Goal: Task Accomplishment & Management: Use online tool/utility

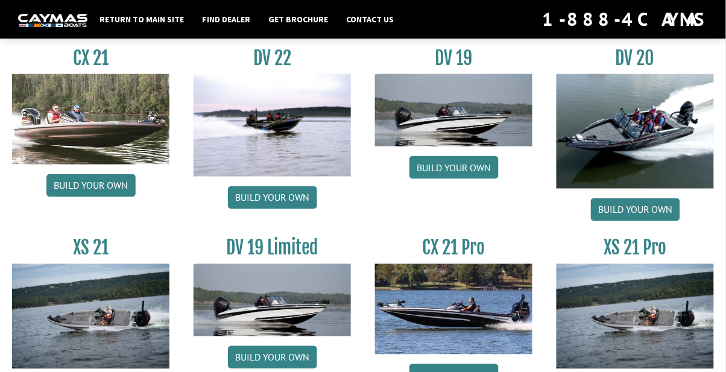
scroll to position [1366, 0]
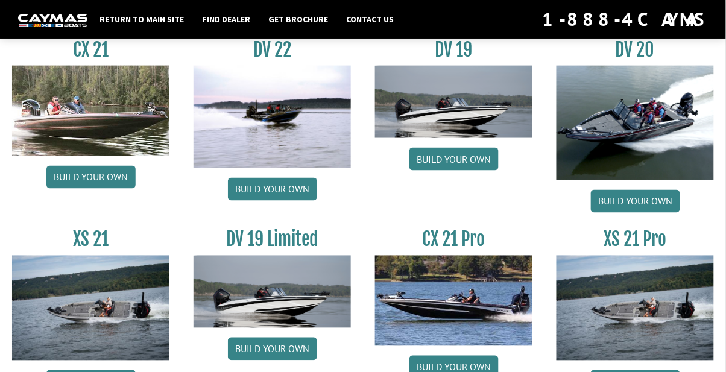
click at [267, 311] on img at bounding box center [272, 292] width 157 height 72
click at [266, 350] on link "Build your own" at bounding box center [272, 349] width 89 height 23
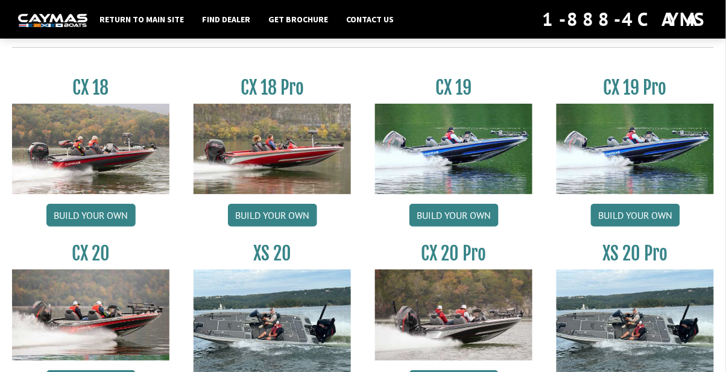
scroll to position [966, 0]
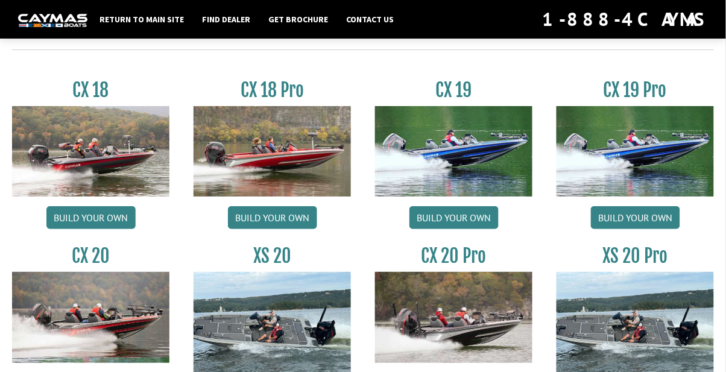
click at [626, 217] on link "Build your own" at bounding box center [635, 217] width 89 height 23
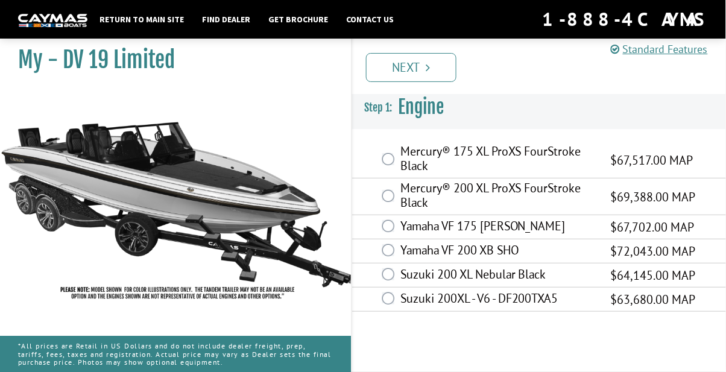
click at [420, 193] on label "Mercury® 200 XL ProXS FourStroke Black" at bounding box center [498, 197] width 195 height 32
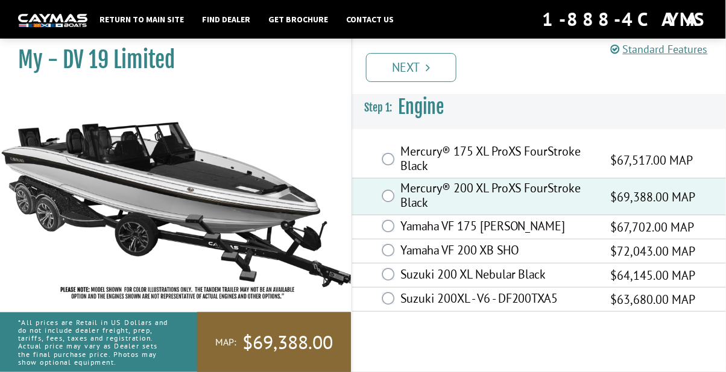
click at [410, 59] on link "Next" at bounding box center [411, 67] width 90 height 29
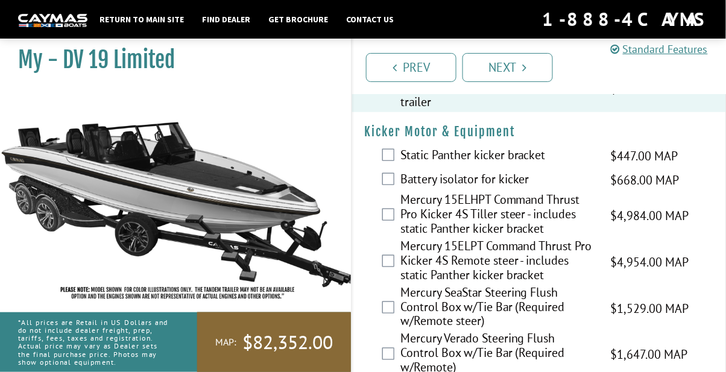
scroll to position [1224, 0]
click at [508, 67] on link "Next" at bounding box center [508, 67] width 90 height 29
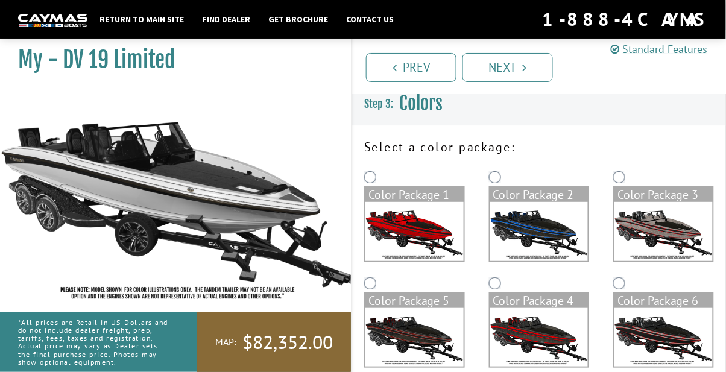
scroll to position [0, 0]
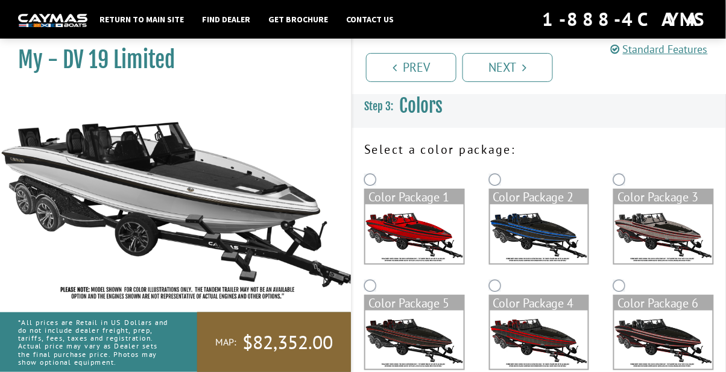
click at [537, 245] on img at bounding box center [539, 233] width 98 height 59
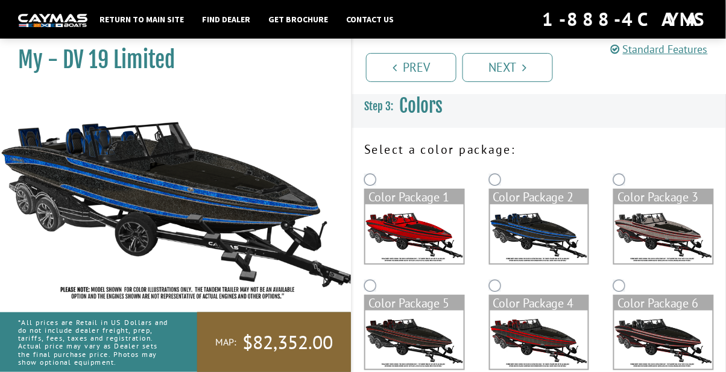
click at [517, 71] on link "Next" at bounding box center [508, 67] width 90 height 29
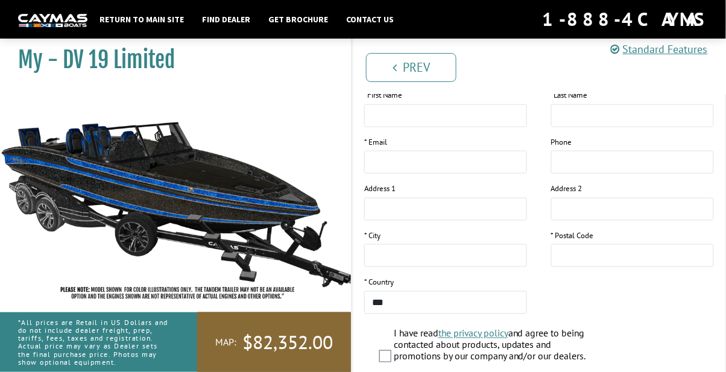
scroll to position [257, 0]
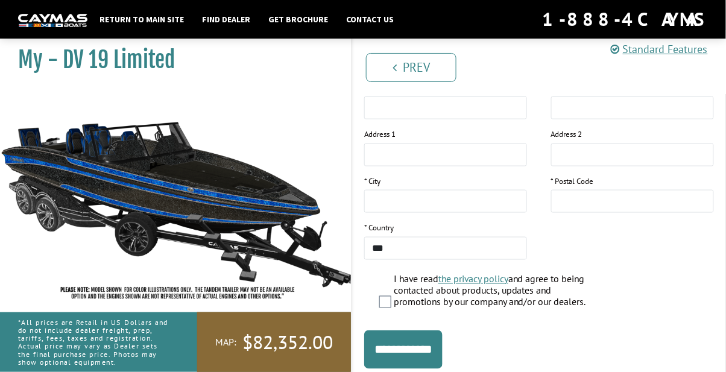
click at [68, 170] on img at bounding box center [181, 199] width 362 height 220
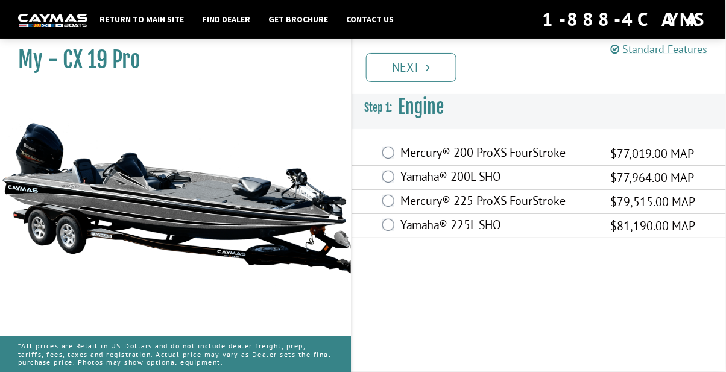
click at [402, 202] on label "Mercury® 225 ProXS FourStroke" at bounding box center [498, 202] width 195 height 17
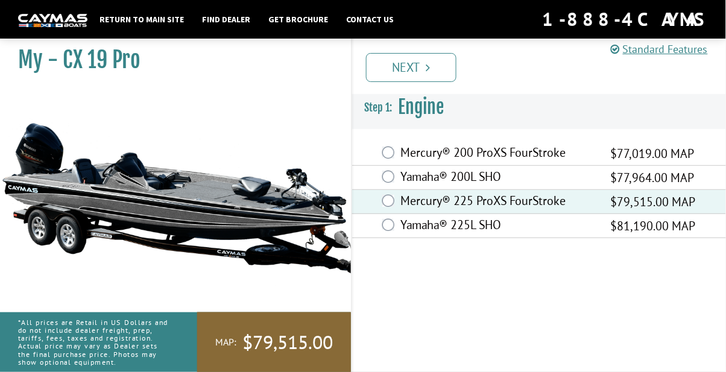
click at [410, 62] on link "Next" at bounding box center [411, 67] width 90 height 29
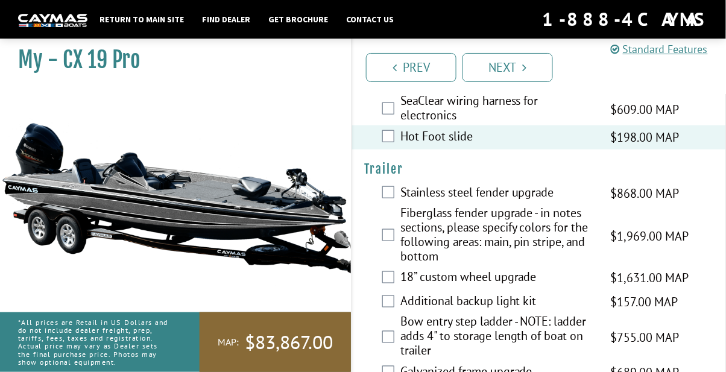
scroll to position [2306, 0]
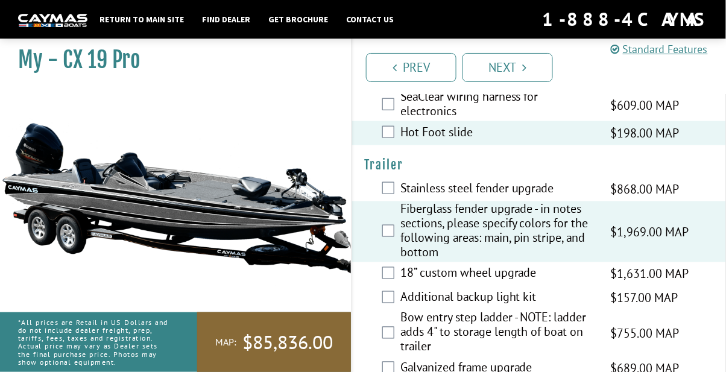
click at [511, 62] on link "Next" at bounding box center [508, 67] width 90 height 29
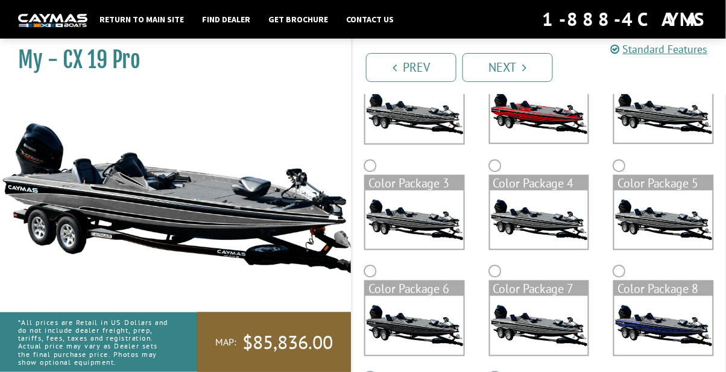
scroll to position [146, 0]
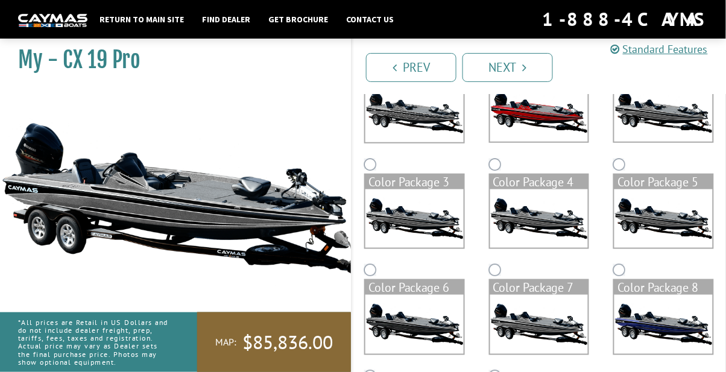
click at [670, 329] on img at bounding box center [664, 324] width 98 height 59
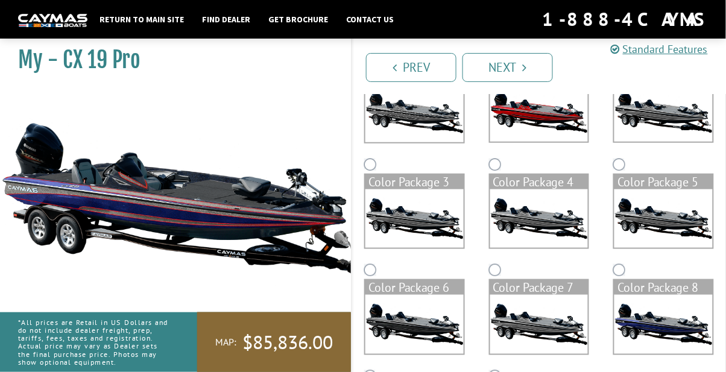
click at [673, 223] on img at bounding box center [664, 218] width 98 height 59
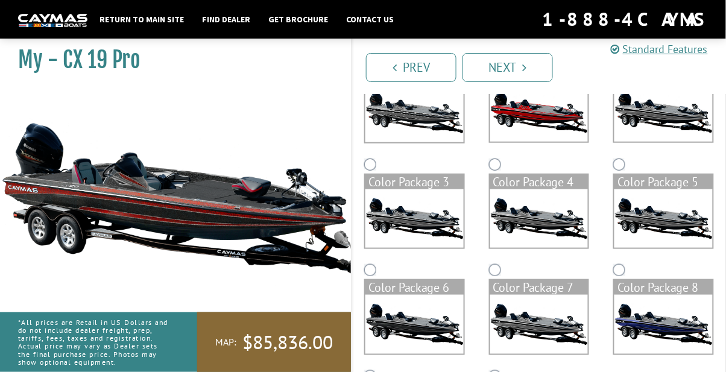
click at [676, 115] on img at bounding box center [664, 112] width 98 height 59
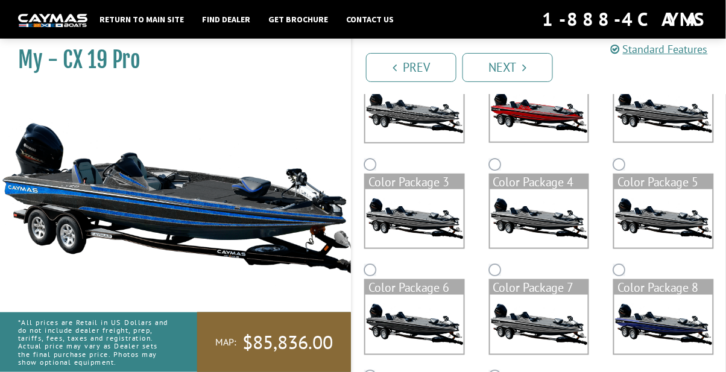
click at [421, 326] on img at bounding box center [415, 324] width 98 height 59
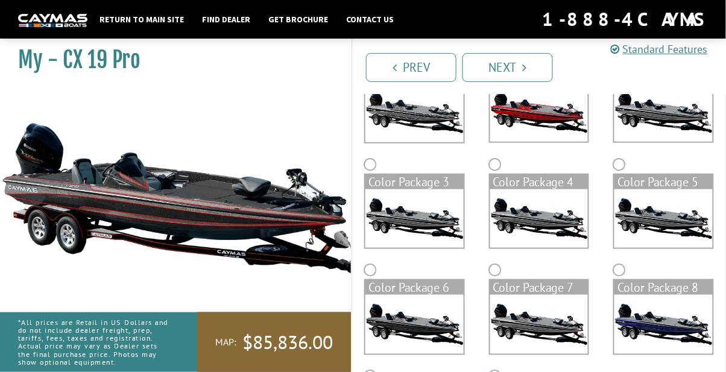
click at [674, 115] on img at bounding box center [664, 112] width 98 height 59
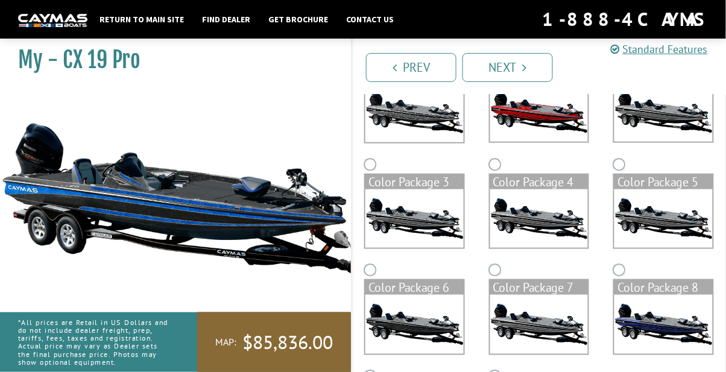
click at [511, 66] on link "Next" at bounding box center [508, 67] width 90 height 29
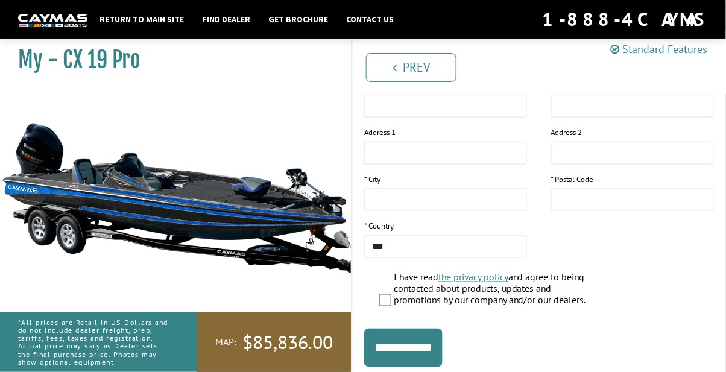
scroll to position [261, 0]
